Goal: Transaction & Acquisition: Purchase product/service

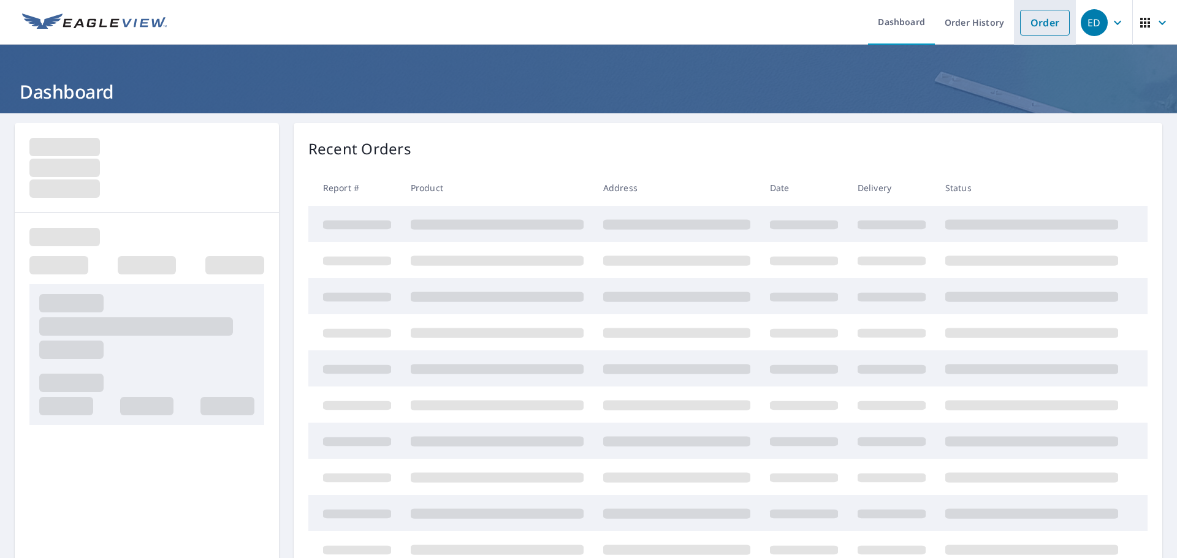
click at [1026, 21] on link "Order" at bounding box center [1045, 23] width 50 height 26
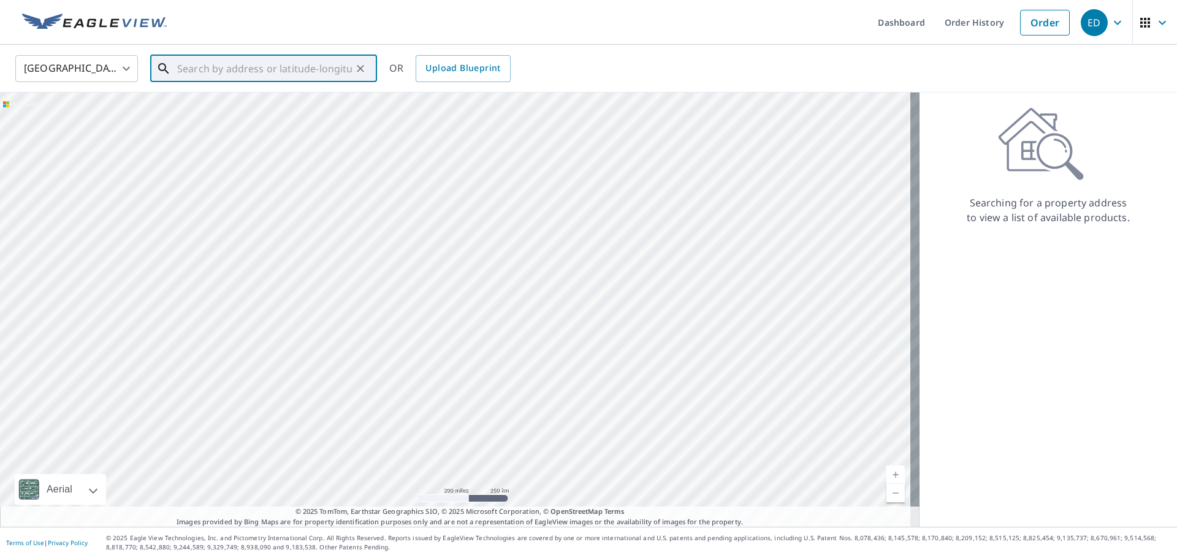
paste input "[STREET_ADDRESS][PERSON_NAME]"
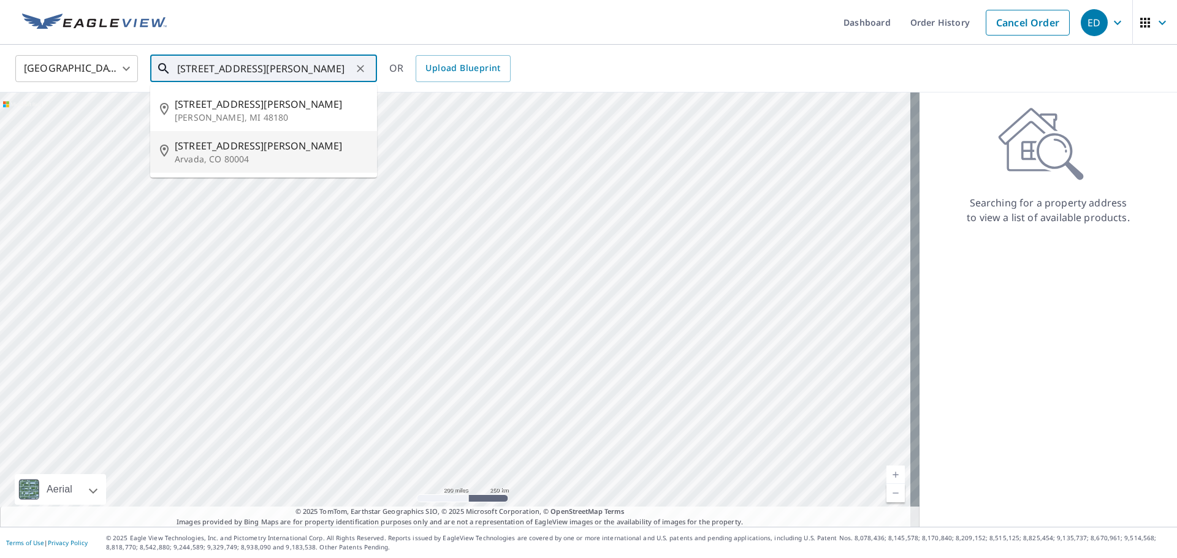
click at [295, 158] on p "Arvada, CO 80004" at bounding box center [271, 159] width 192 height 12
type input "[STREET_ADDRESS][PERSON_NAME]"
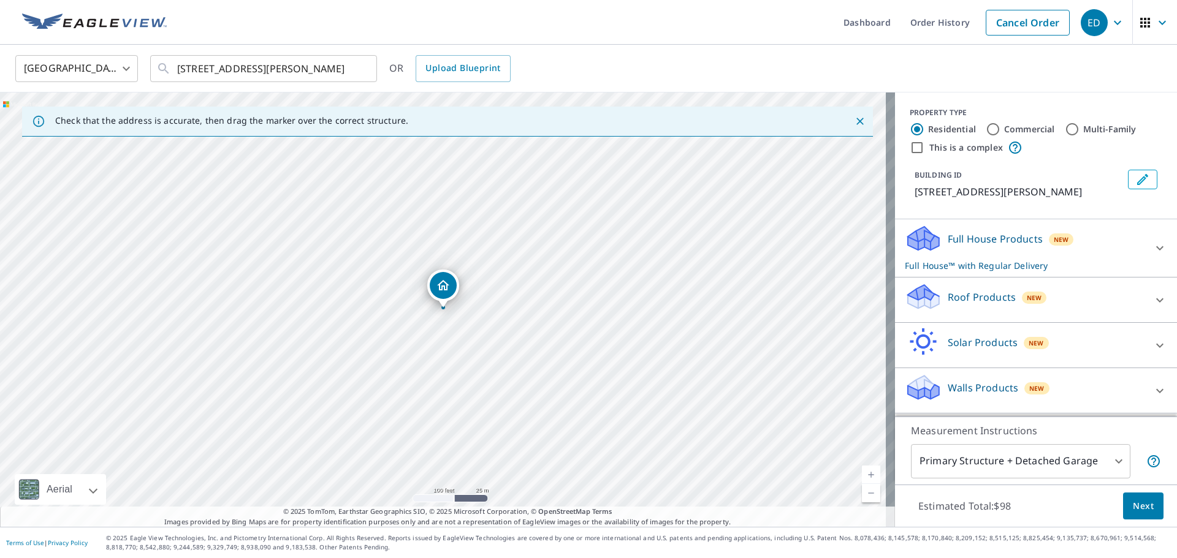
click at [1030, 290] on div "New" at bounding box center [1034, 297] width 25 height 15
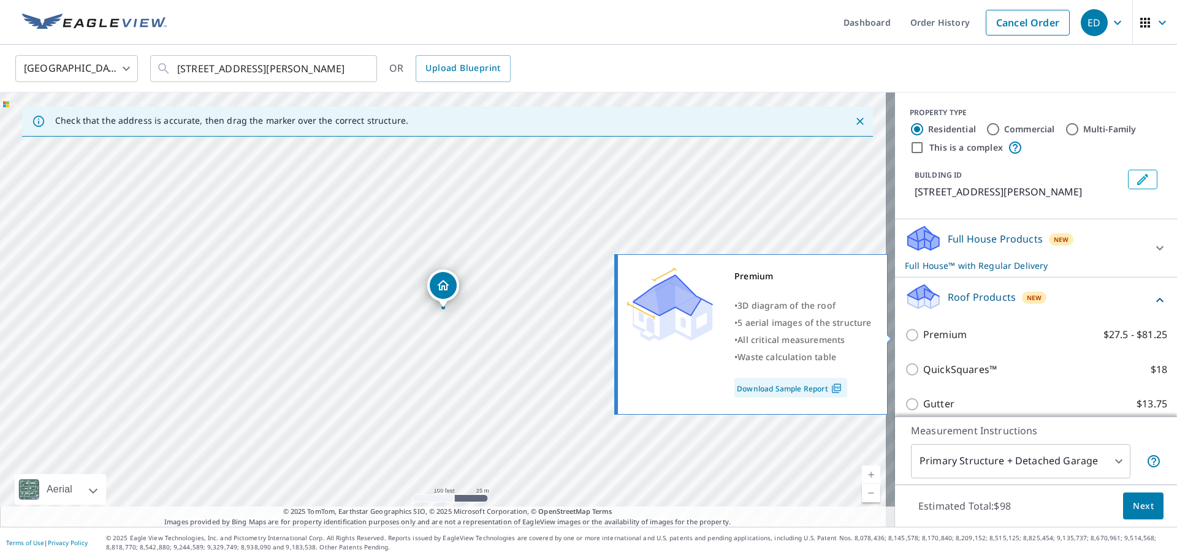
click at [905, 335] on input "Premium $27.5 - $81.25" at bounding box center [914, 335] width 18 height 15
checkbox input "true"
checkbox input "false"
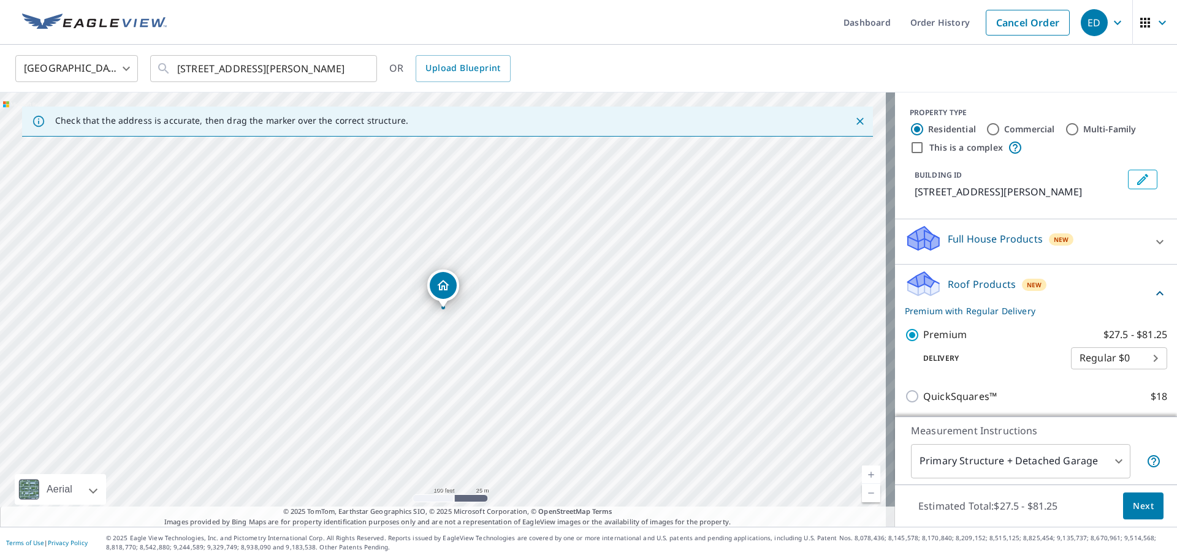
click at [1133, 499] on span "Next" at bounding box center [1143, 506] width 21 height 15
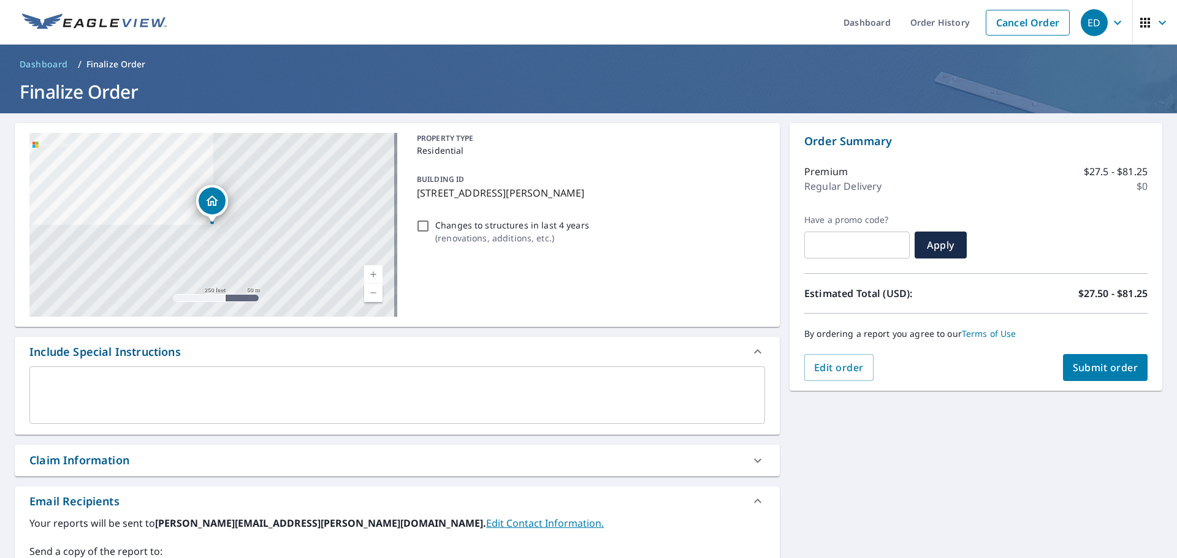
click at [421, 226] on input "Changes to structures in last 4 years ( renovations, additions, etc. )" at bounding box center [423, 226] width 15 height 15
checkbox input "true"
click at [1118, 362] on span "Submit order" at bounding box center [1106, 367] width 66 height 13
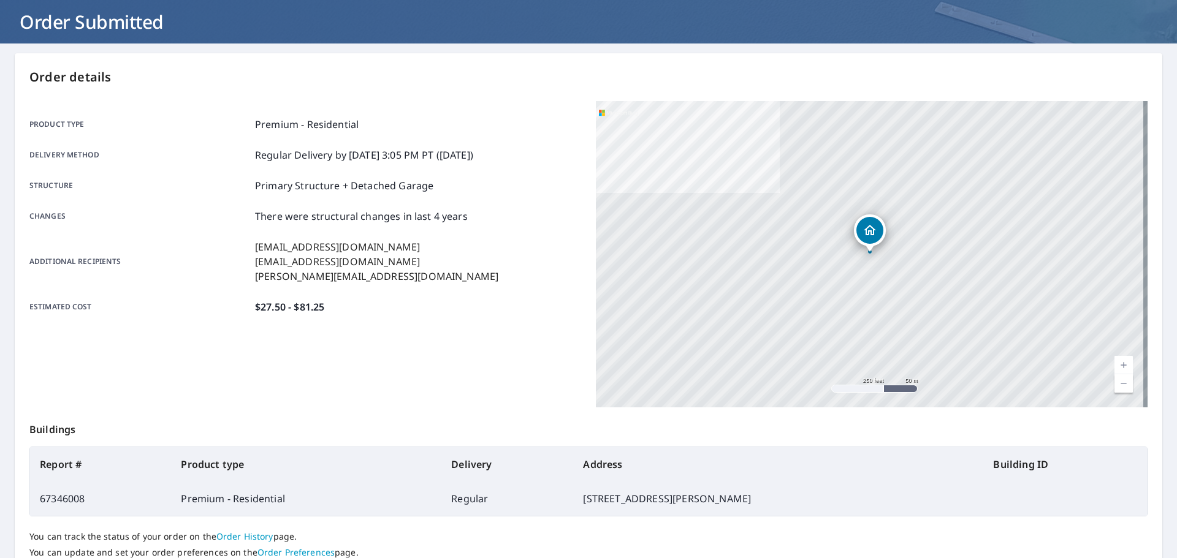
scroll to position [163, 0]
